Goal: Find specific page/section: Find specific page/section

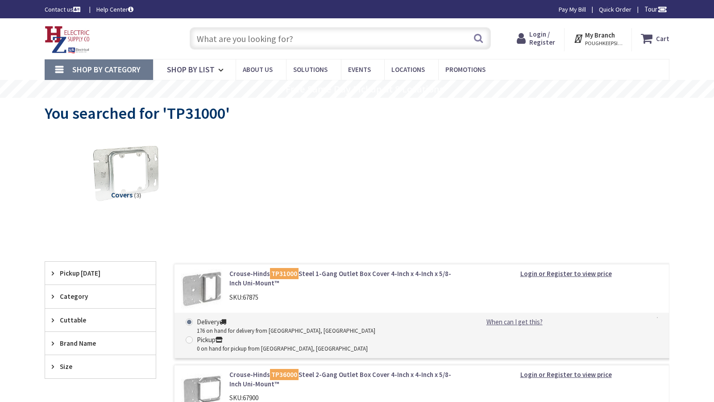
type input "[PERSON_NAME][GEOGRAPHIC_DATA], Fraziers Bottom, WV 25082, [GEOGRAPHIC_DATA]"
